Goal: Navigation & Orientation: Find specific page/section

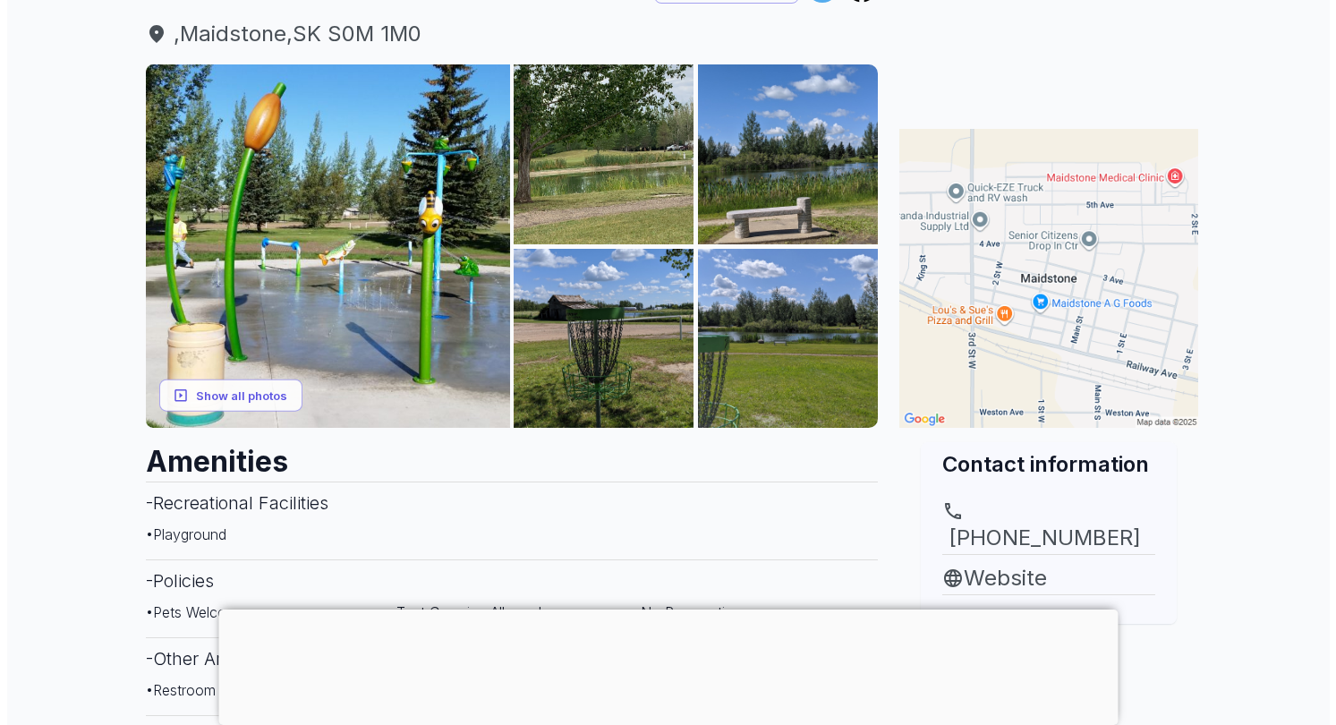
scroll to position [223, 0]
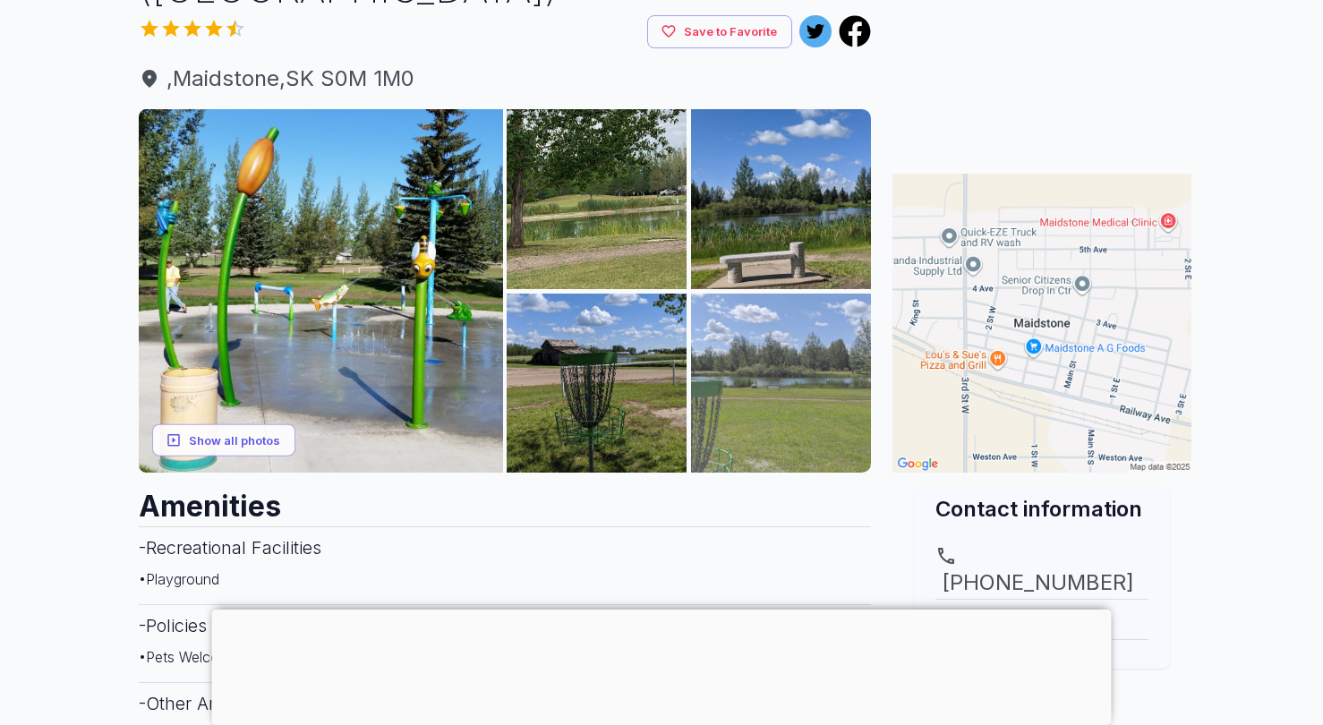
click at [825, 371] on img at bounding box center [781, 384] width 180 height 180
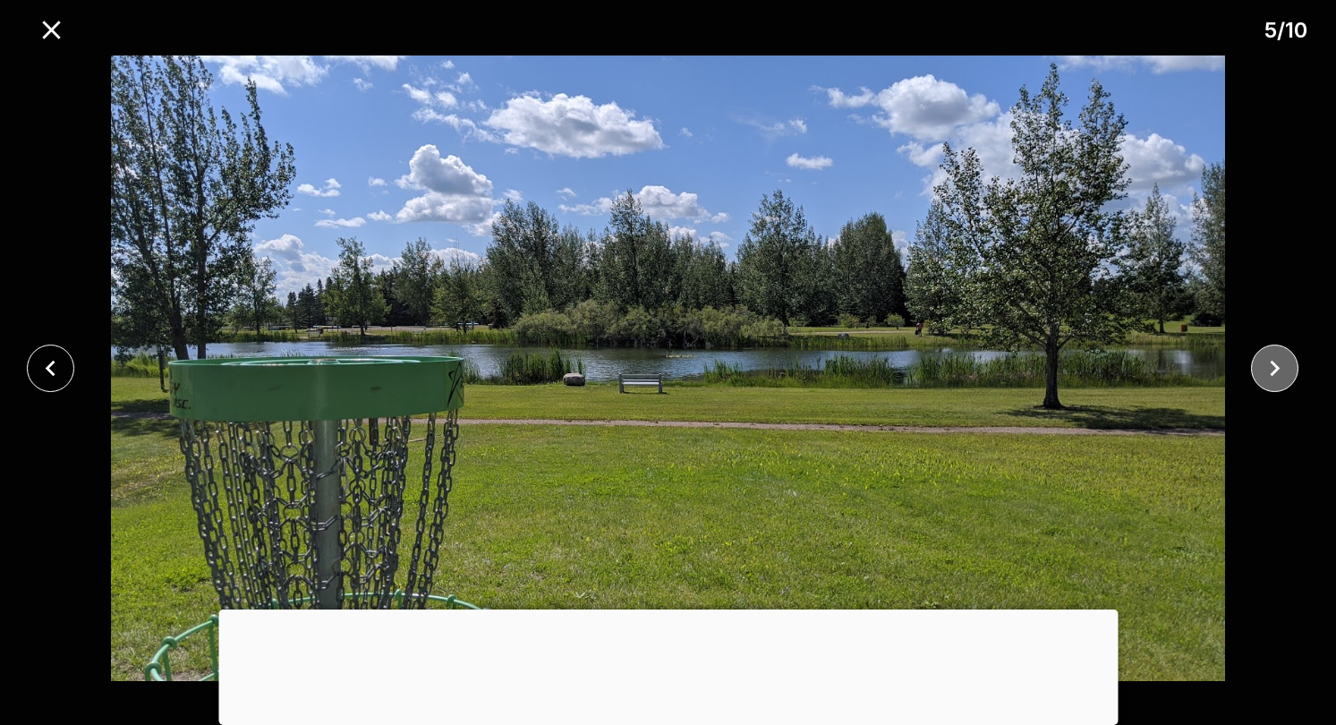
click at [1280, 375] on icon "close" at bounding box center [1274, 368] width 31 height 31
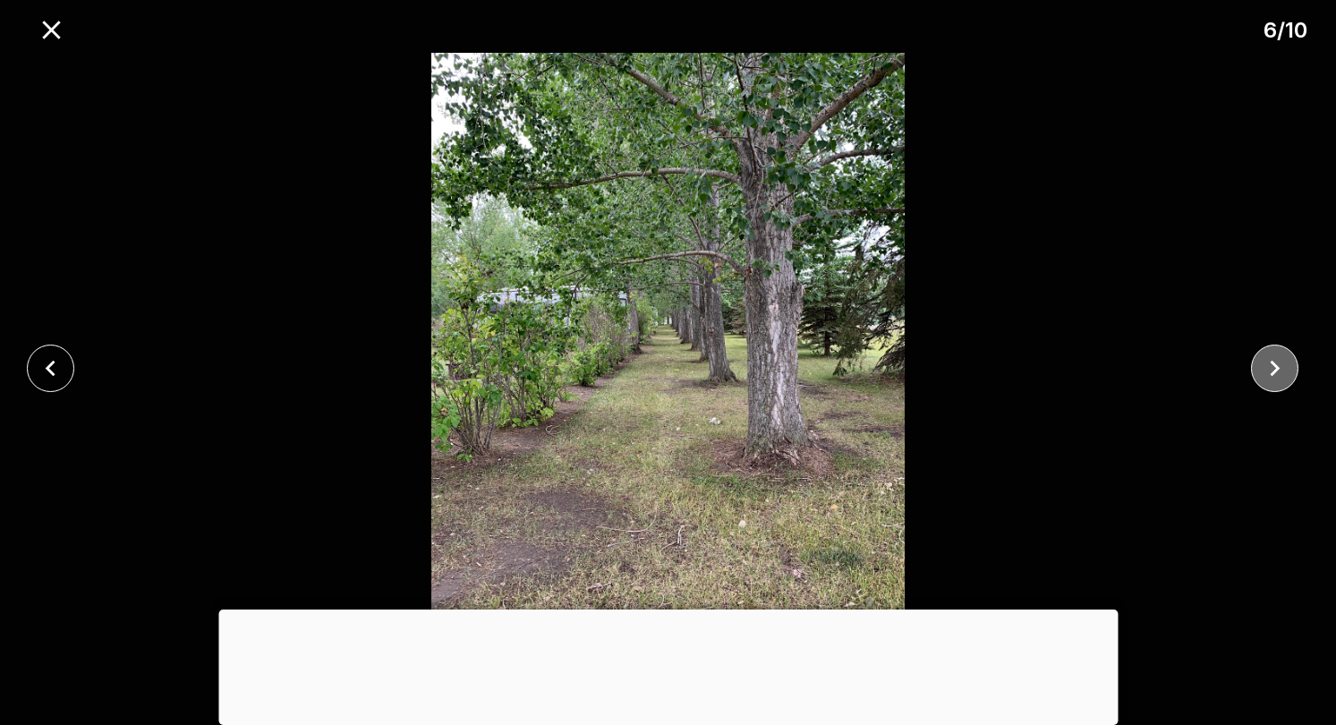
click at [1282, 373] on icon "close" at bounding box center [1274, 368] width 31 height 31
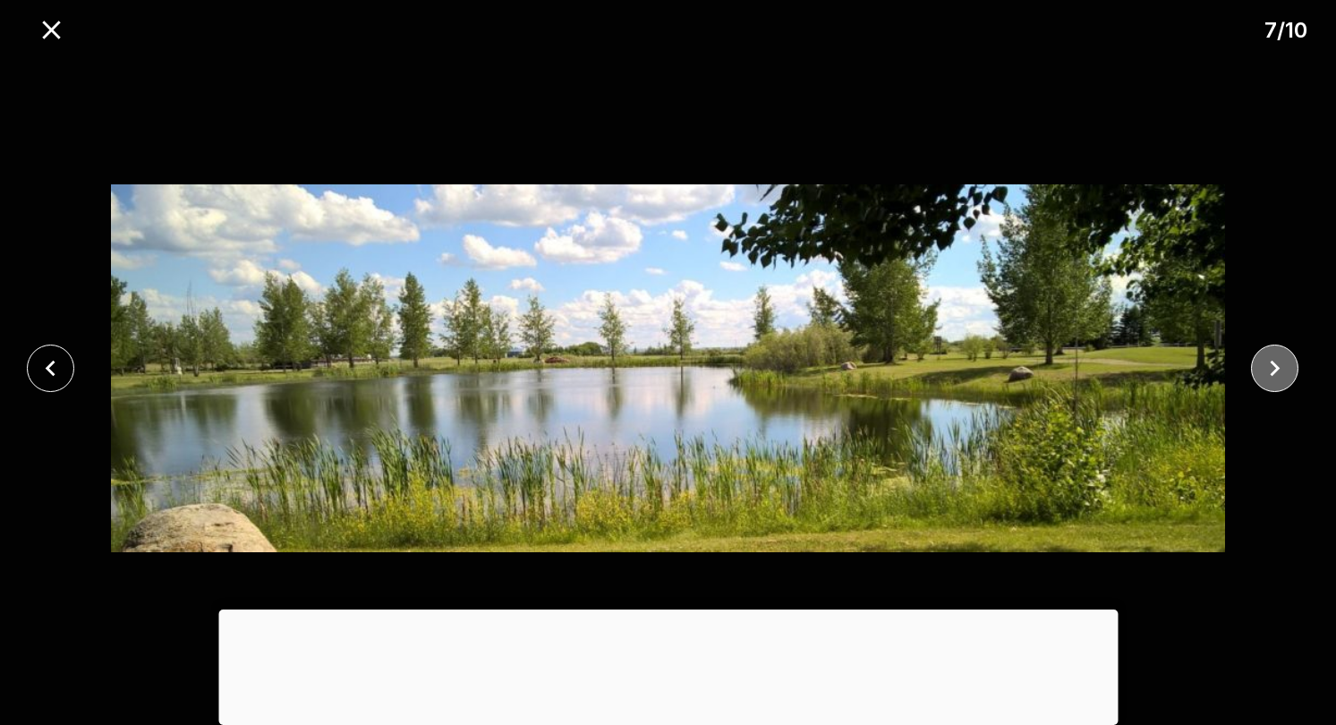
click at [1282, 375] on icon "close" at bounding box center [1274, 368] width 31 height 31
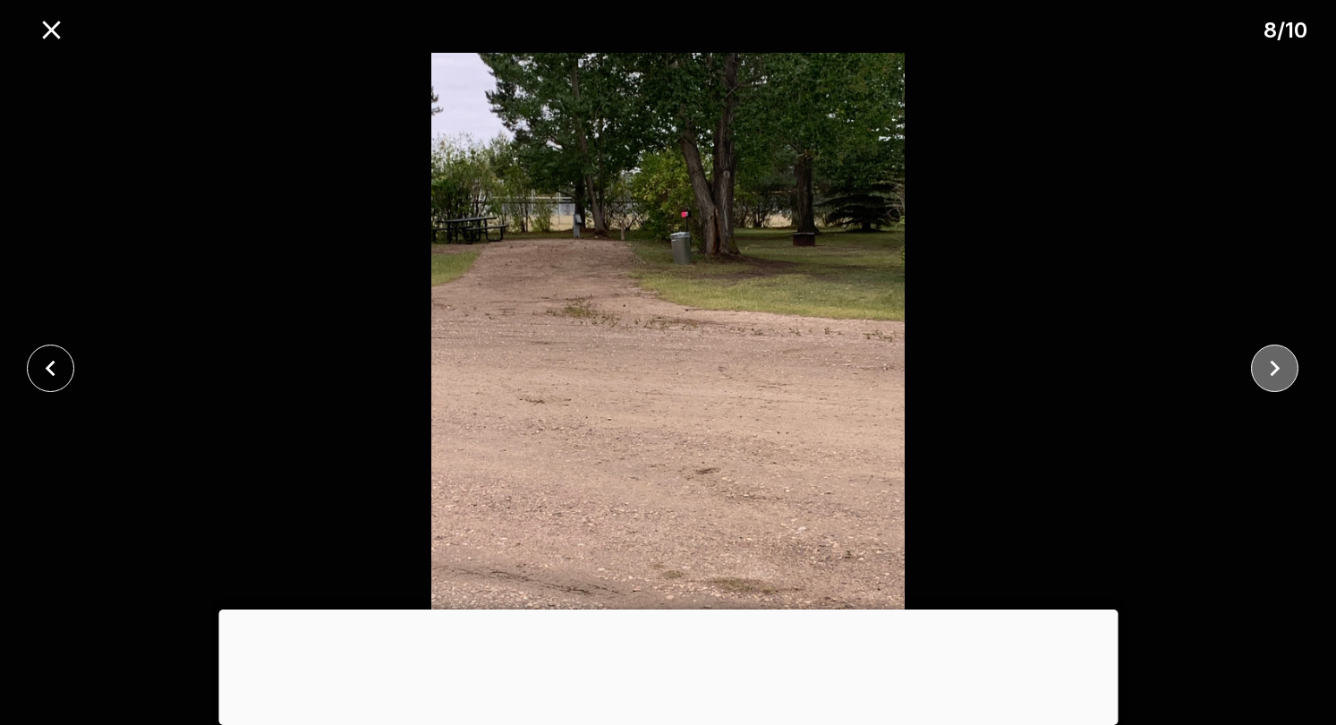
click at [1282, 375] on icon "close" at bounding box center [1274, 368] width 31 height 31
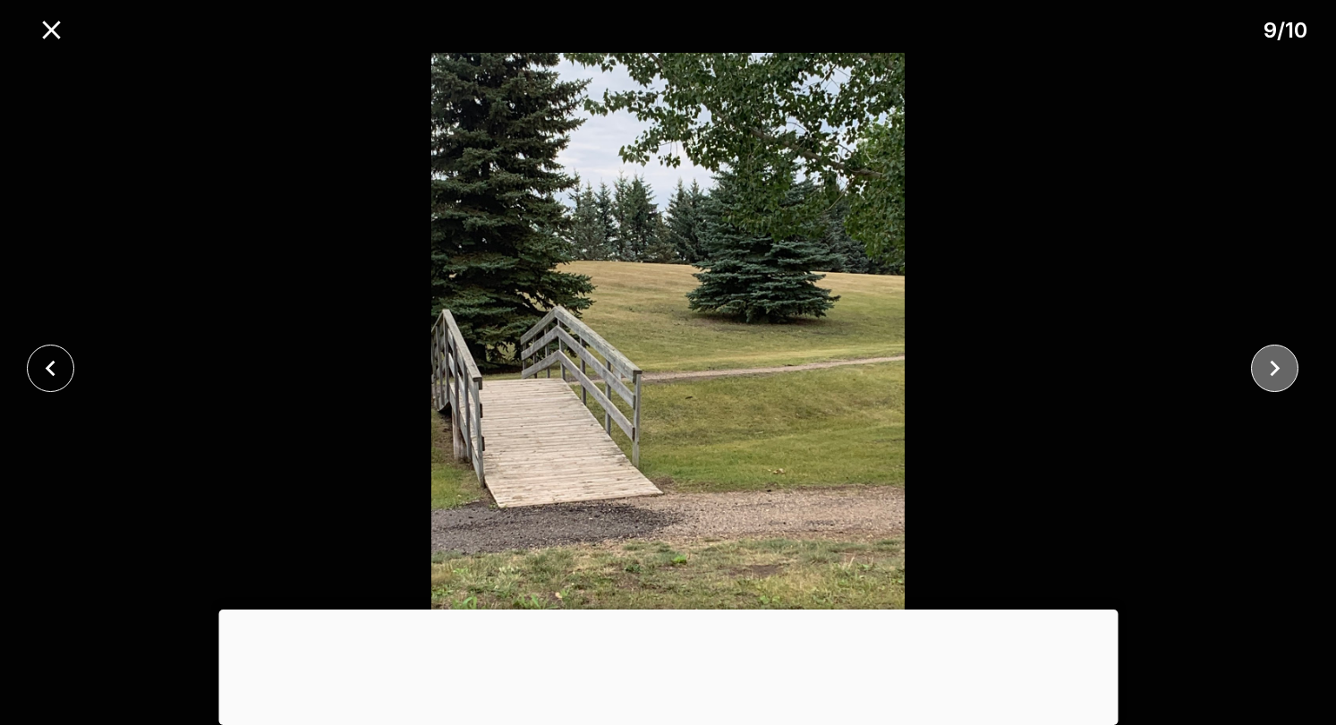
click at [1282, 378] on icon "close" at bounding box center [1274, 368] width 31 height 31
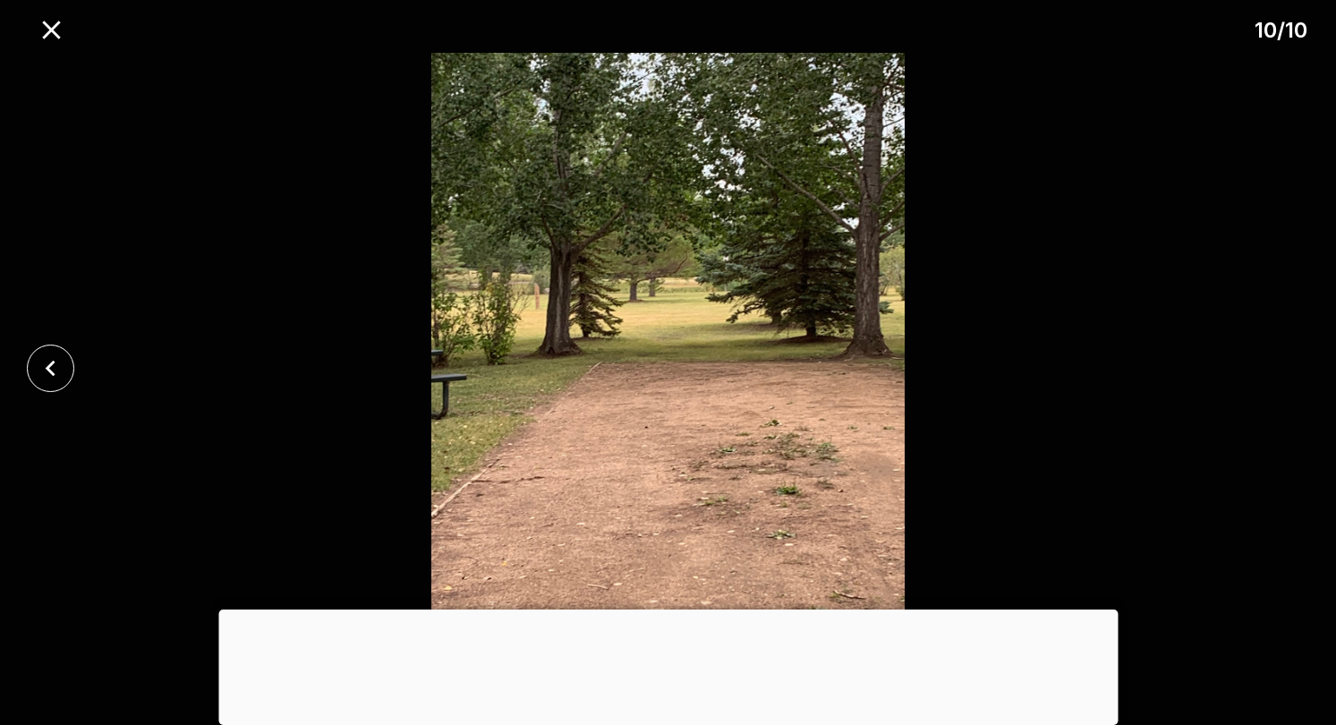
click at [1282, 378] on div at bounding box center [668, 368] width 1336 height 631
